Goal: Navigation & Orientation: Find specific page/section

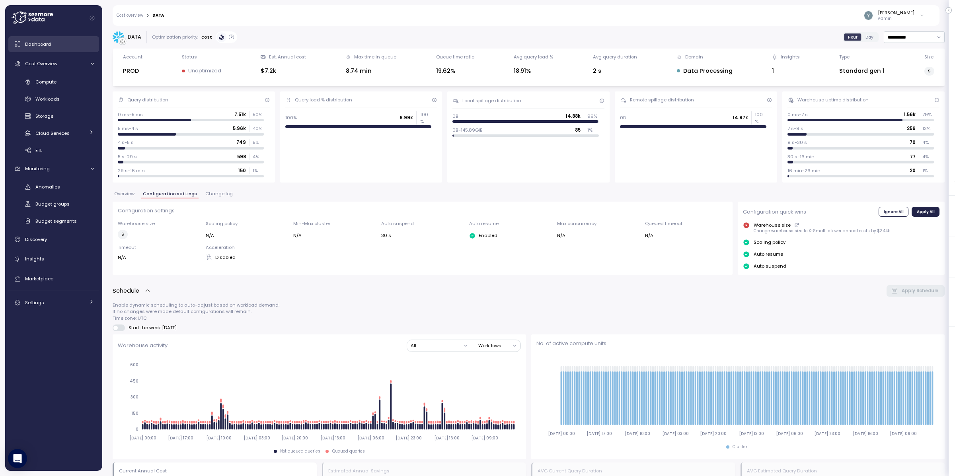
click at [43, 47] on div "Dashboard" at bounding box center [59, 44] width 69 height 8
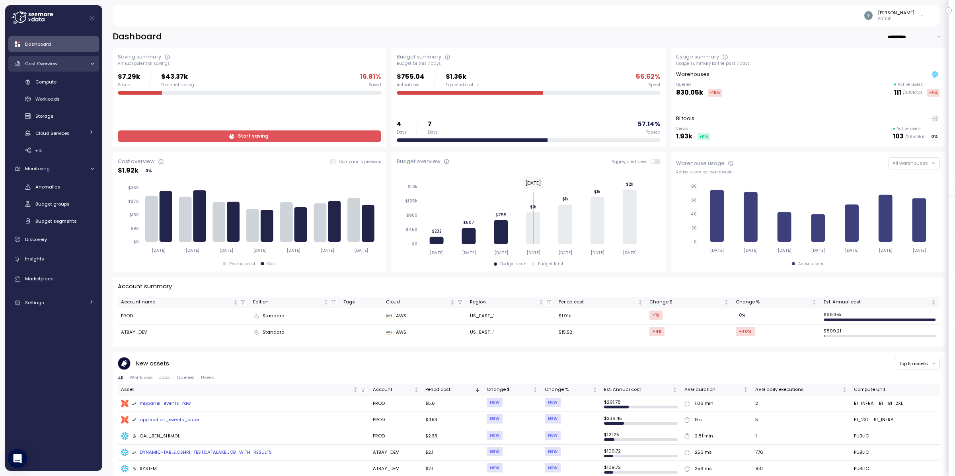
click at [92, 63] on icon at bounding box center [92, 63] width 5 height 5
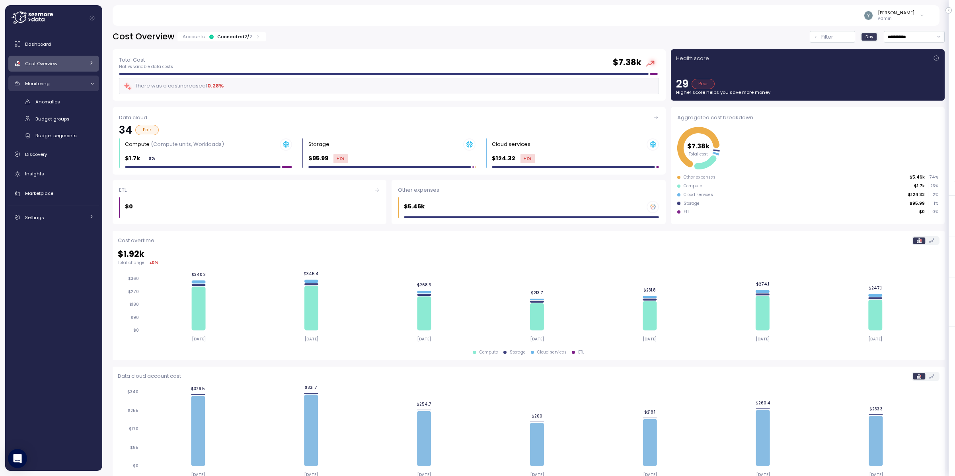
click at [87, 80] on link "Monitoring" at bounding box center [53, 84] width 91 height 16
click at [60, 41] on div "Dashboard" at bounding box center [59, 44] width 69 height 8
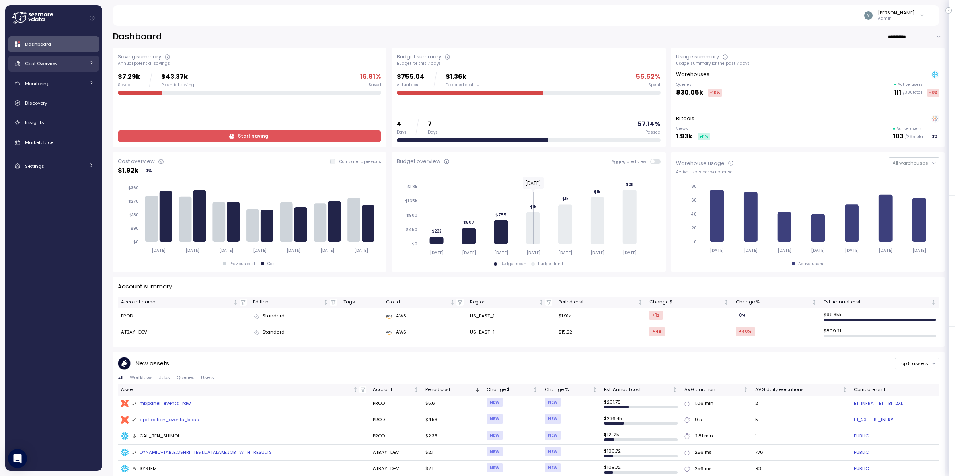
click at [87, 64] on link "Cost Overview" at bounding box center [53, 64] width 91 height 16
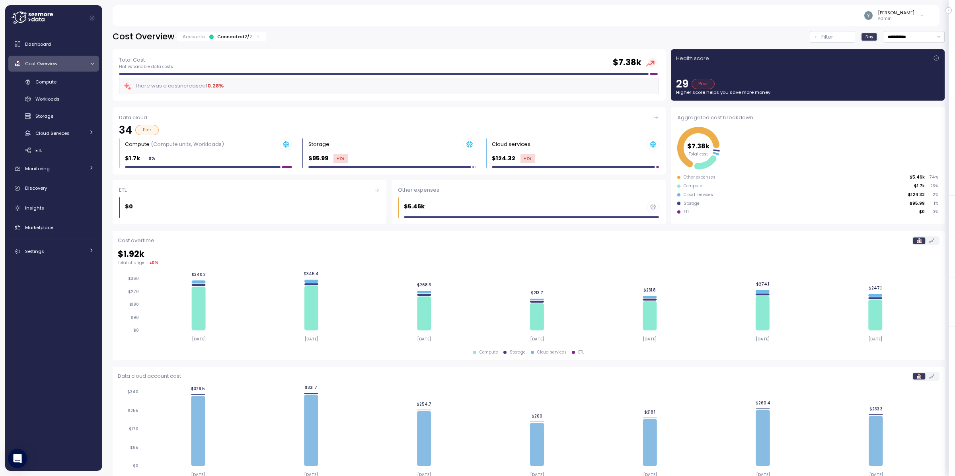
click at [81, 64] on div "Cost Overview" at bounding box center [55, 64] width 60 height 8
click at [81, 47] on div "Dashboard" at bounding box center [59, 44] width 69 height 8
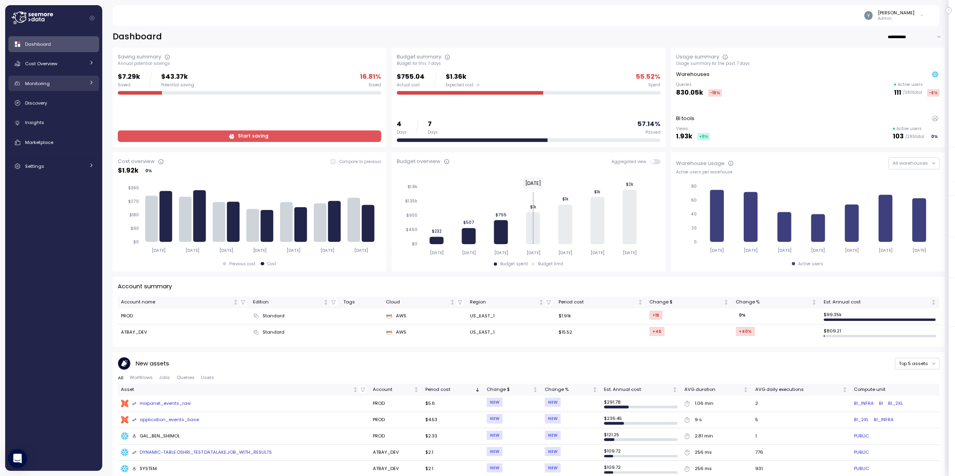
click at [47, 80] on span "Monitoring" at bounding box center [37, 83] width 25 height 6
click at [49, 80] on div "Monitoring" at bounding box center [55, 84] width 60 height 8
click at [48, 67] on div "Cost Overview" at bounding box center [55, 64] width 60 height 8
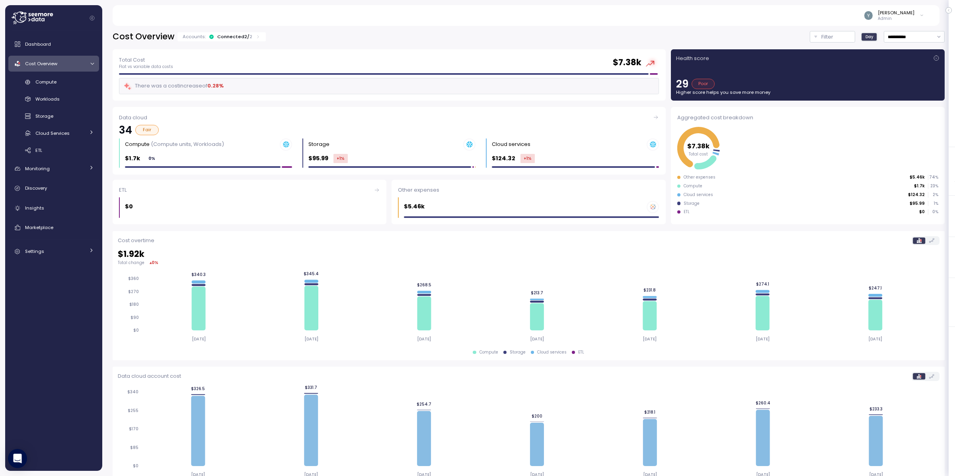
click at [59, 56] on link "Cost Overview" at bounding box center [53, 64] width 91 height 16
click at [53, 46] on div "Dashboard" at bounding box center [59, 44] width 69 height 8
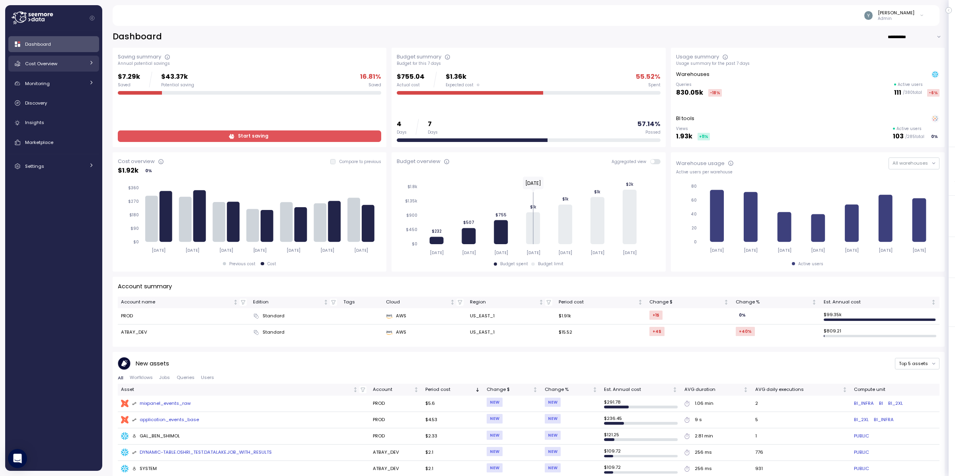
click at [62, 64] on div "Cost Overview" at bounding box center [55, 64] width 60 height 8
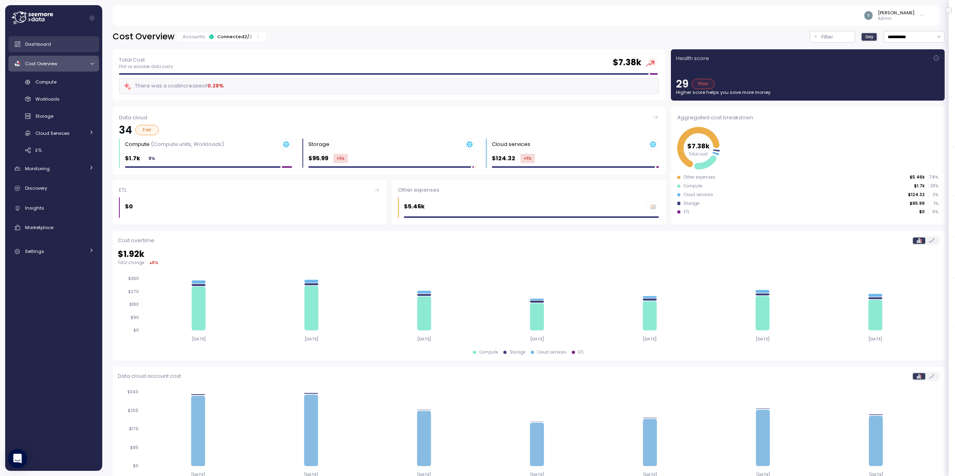
click at [55, 48] on link "Dashboard" at bounding box center [53, 44] width 91 height 16
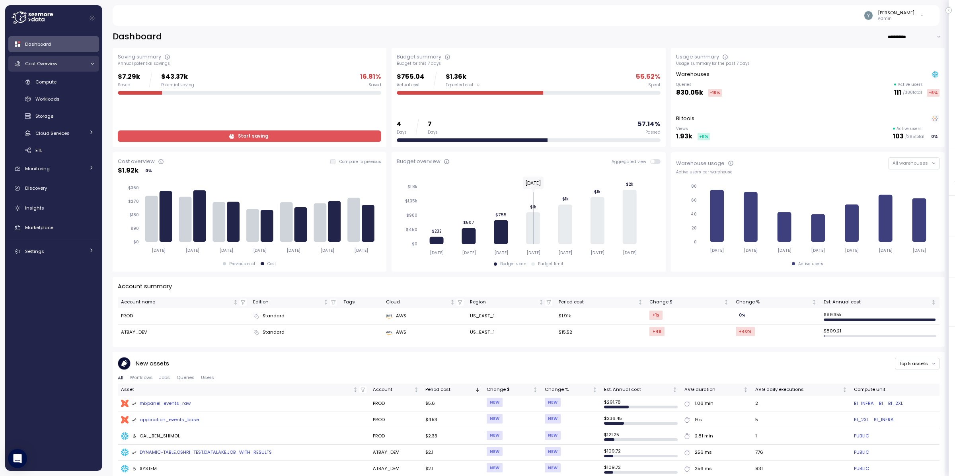
click at [62, 64] on div "Cost Overview" at bounding box center [55, 64] width 60 height 8
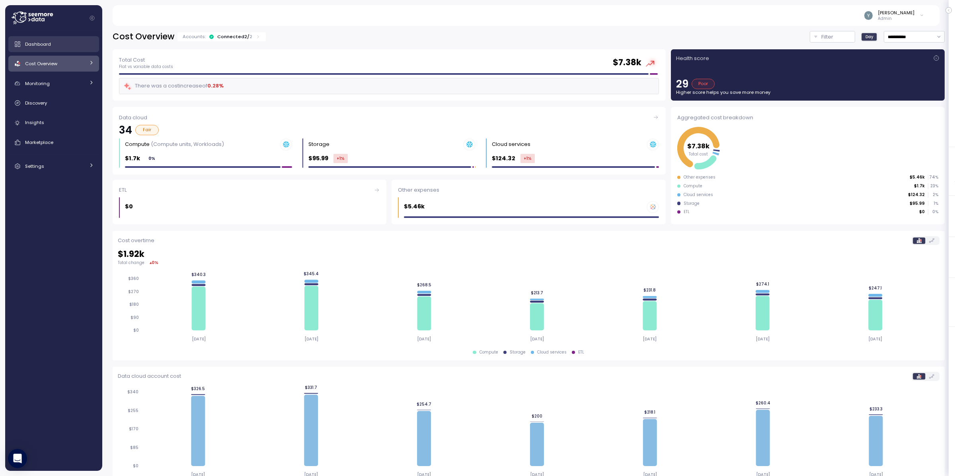
click at [55, 48] on link "Dashboard" at bounding box center [53, 44] width 91 height 16
